Goal: Find specific page/section: Find specific page/section

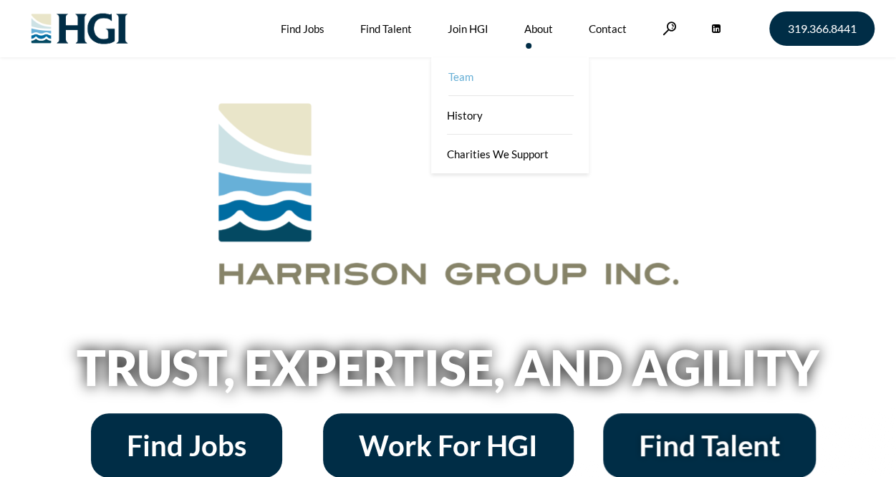
click at [528, 69] on link "Team" at bounding box center [512, 76] width 158 height 39
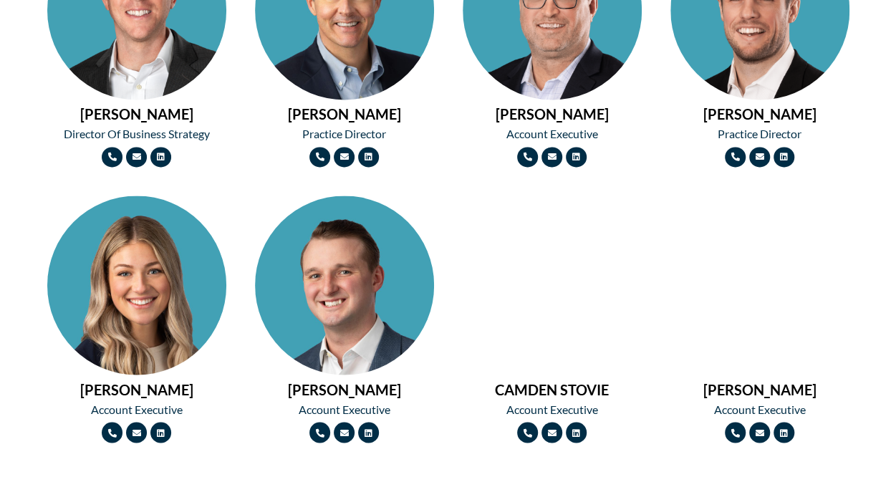
scroll to position [1067, 0]
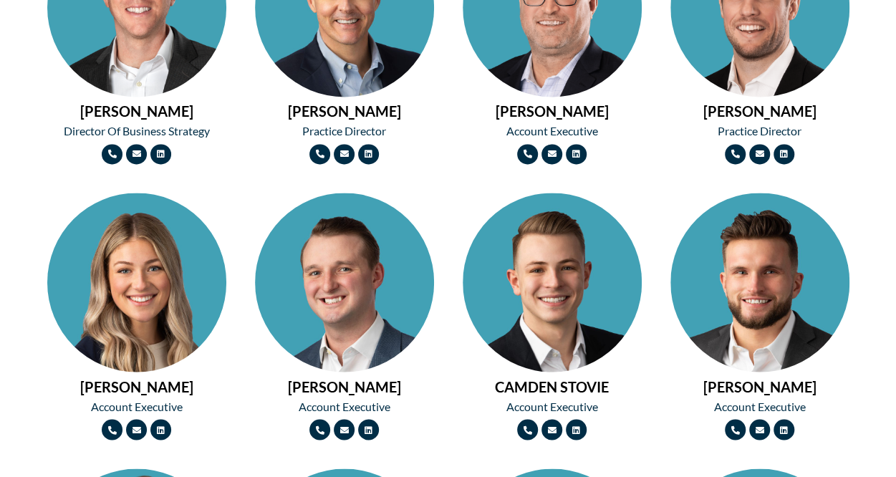
click at [166, 276] on img at bounding box center [136, 327] width 179 height 269
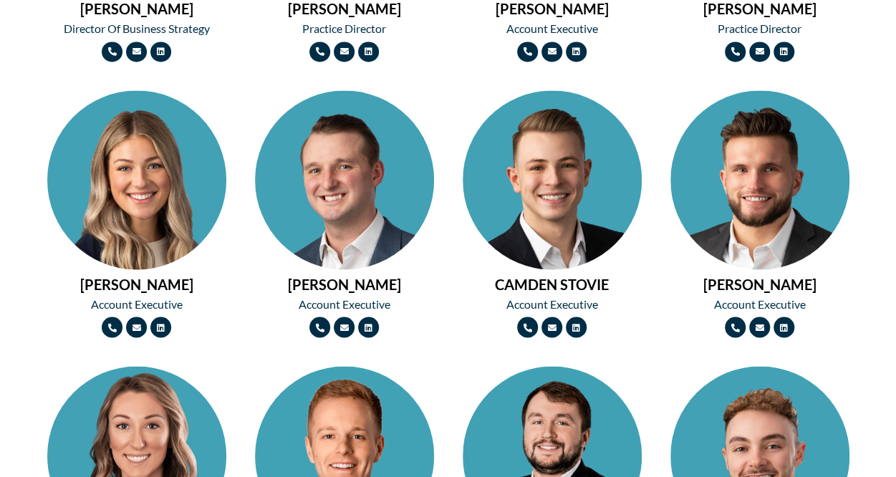
scroll to position [1169, 0]
